Goal: Navigation & Orientation: Find specific page/section

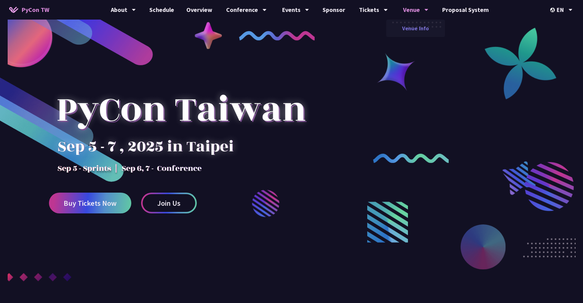
click at [414, 30] on link "Venue Info" at bounding box center [415, 28] width 59 height 14
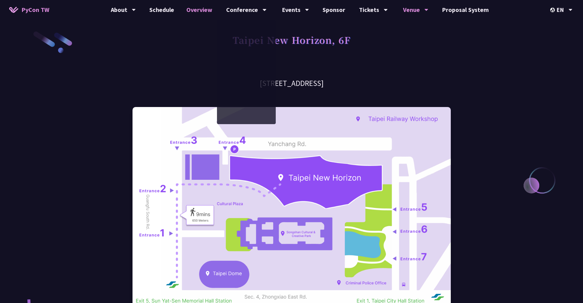
click at [212, 13] on link "Overview" at bounding box center [199, 10] width 38 height 20
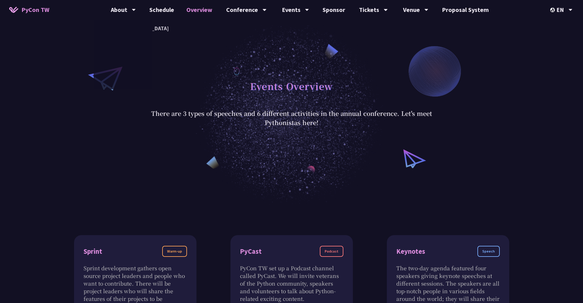
scroll to position [184, 0]
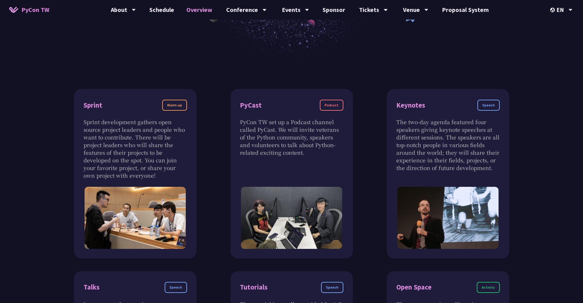
click at [180, 0] on link "Overview" at bounding box center [199, 10] width 38 height 20
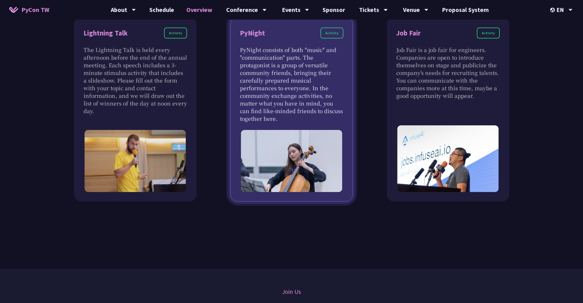
scroll to position [599, 0]
